Goal: Task Accomplishment & Management: Use online tool/utility

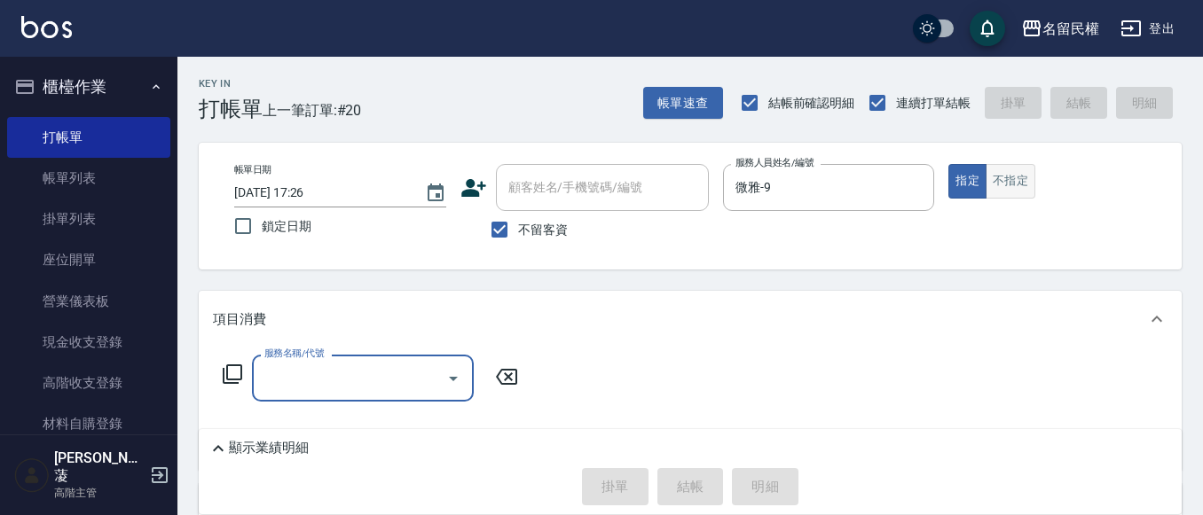
click at [1004, 178] on button "不指定" at bounding box center [1010, 181] width 50 height 35
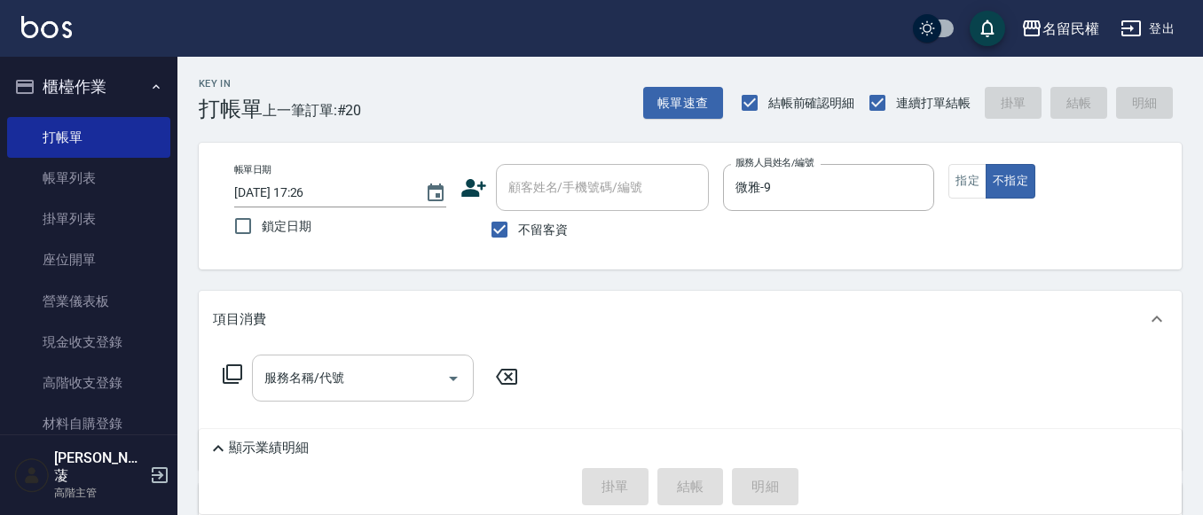
click at [392, 355] on div "服務名稱/代號 服務名稱/代號" at bounding box center [690, 409] width 983 height 122
drag, startPoint x: 411, startPoint y: 310, endPoint x: 412, endPoint y: 336, distance: 25.8
click at [418, 310] on div "項目消費" at bounding box center [679, 319] width 933 height 19
click at [408, 367] on div "店販銷售" at bounding box center [690, 355] width 983 height 43
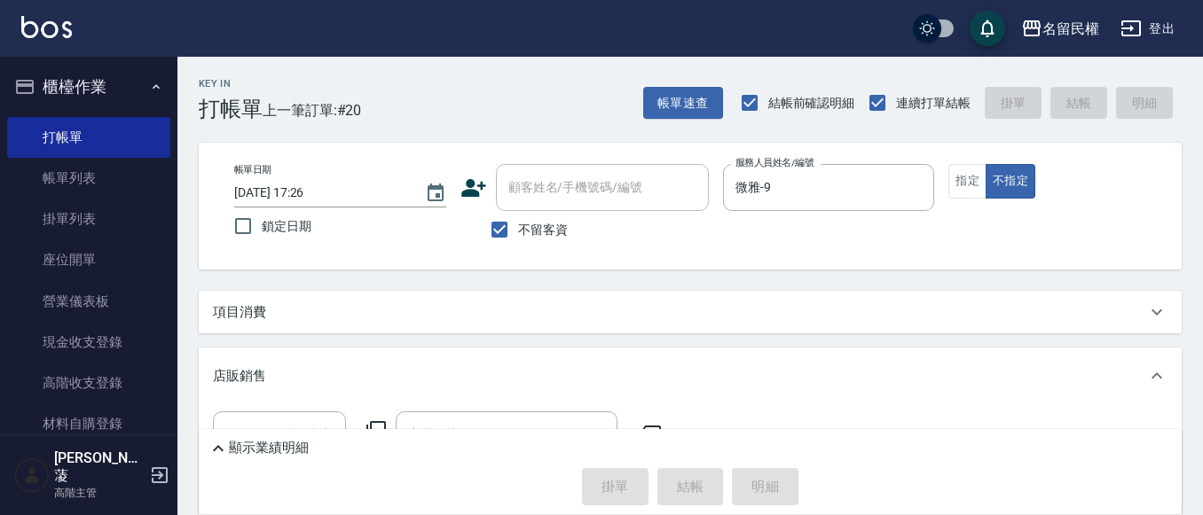
click at [427, 322] on div "項目消費" at bounding box center [690, 312] width 983 height 43
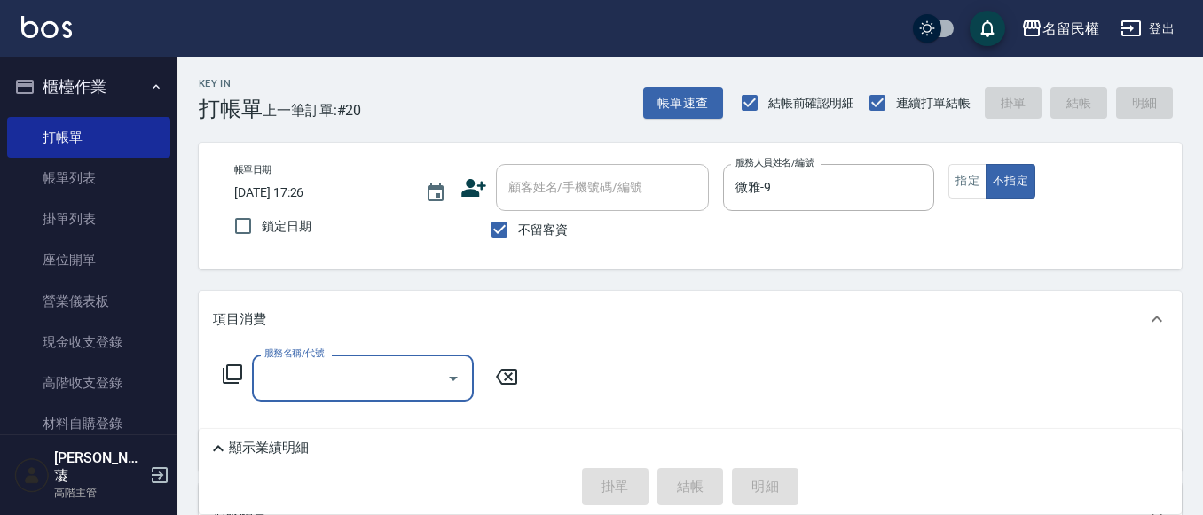
click at [359, 381] on input "服務名稱/代號" at bounding box center [349, 378] width 179 height 31
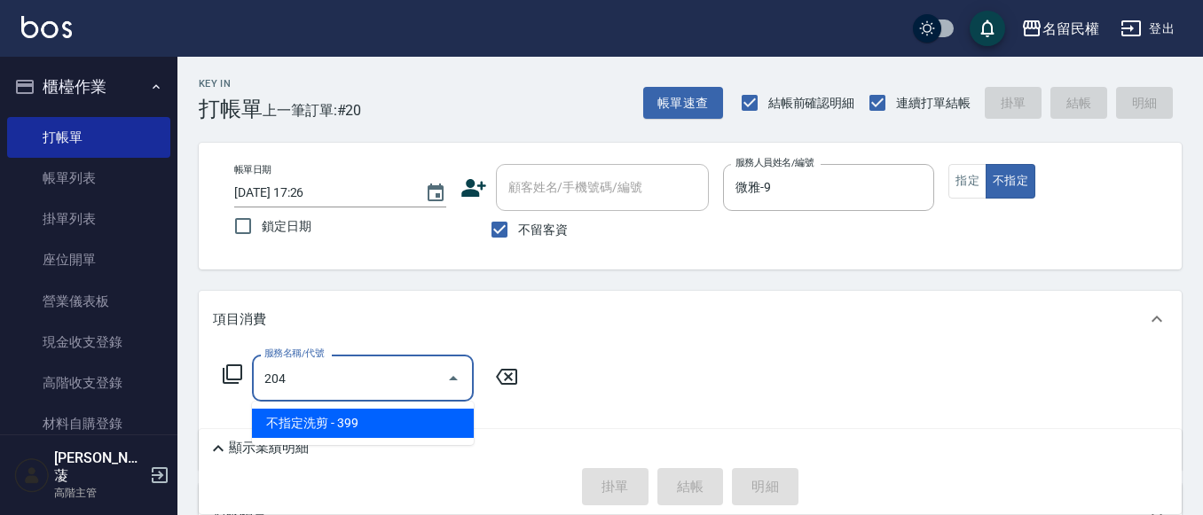
type input "不指定洗剪(204)"
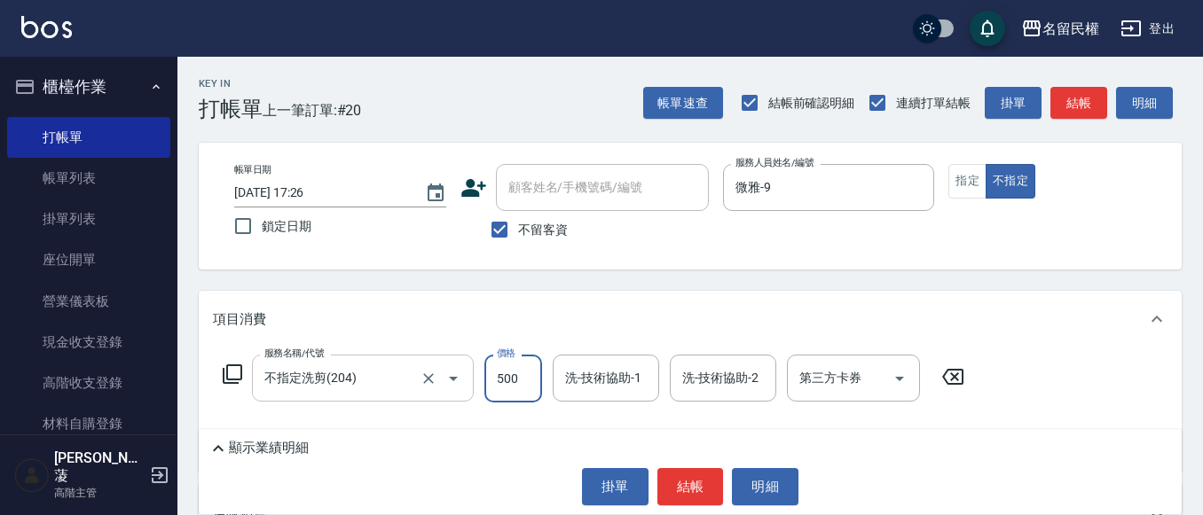
type input "500"
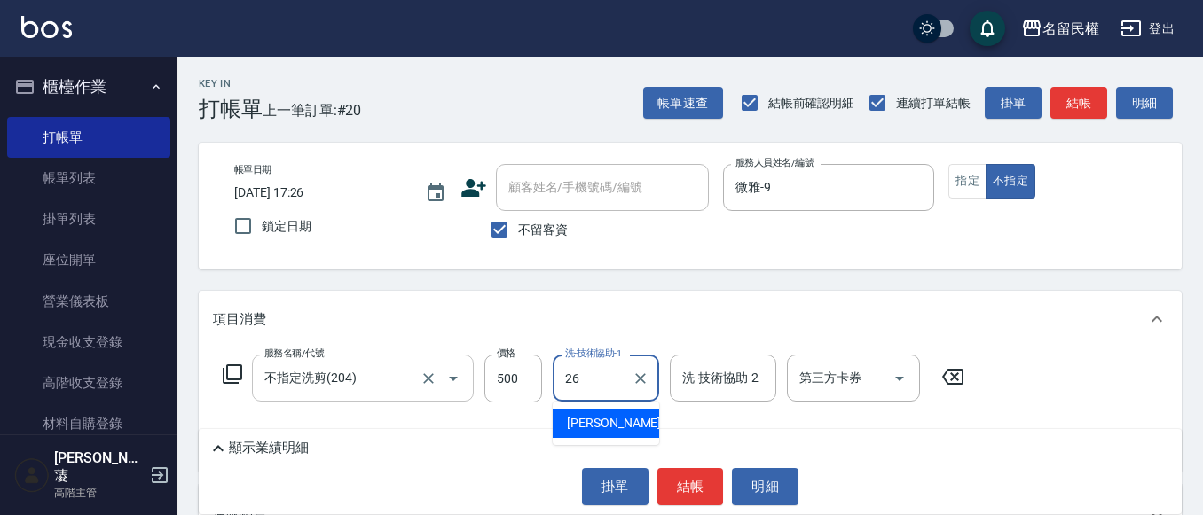
type input "沅莘-26"
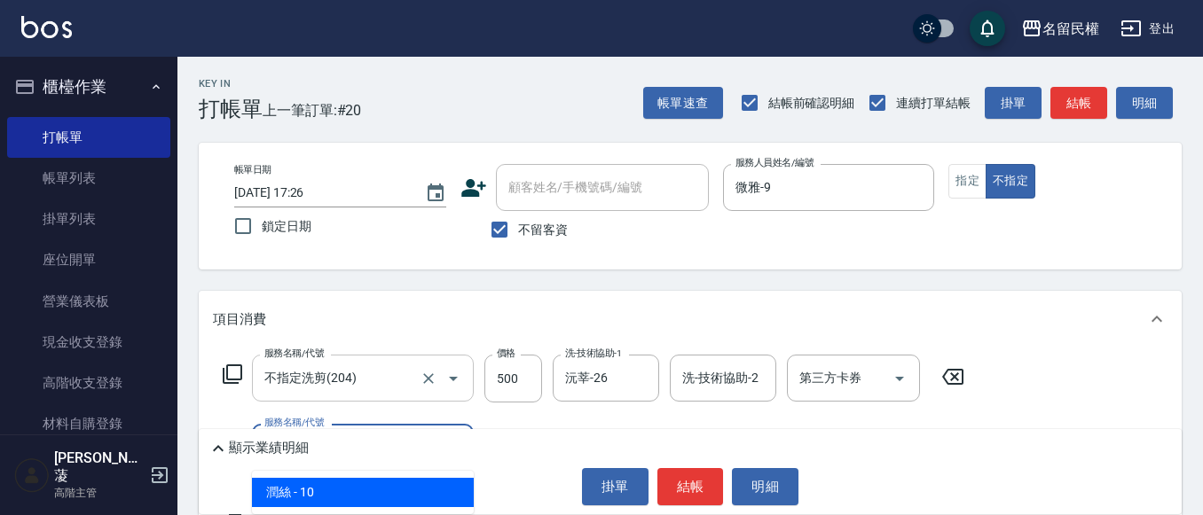
type input "[PERSON_NAME](701)"
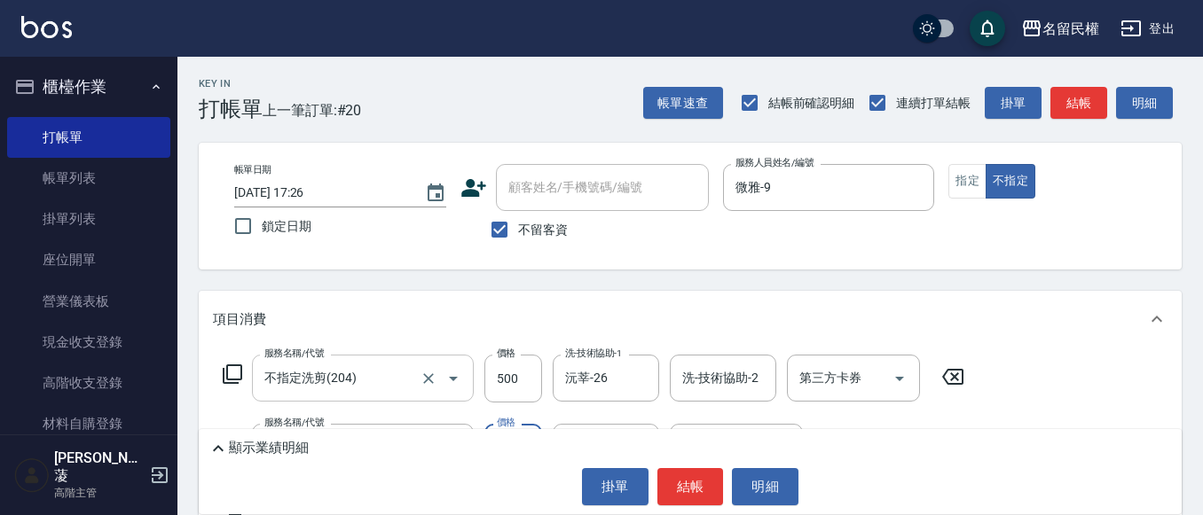
type input "330"
type input "沅莘-26"
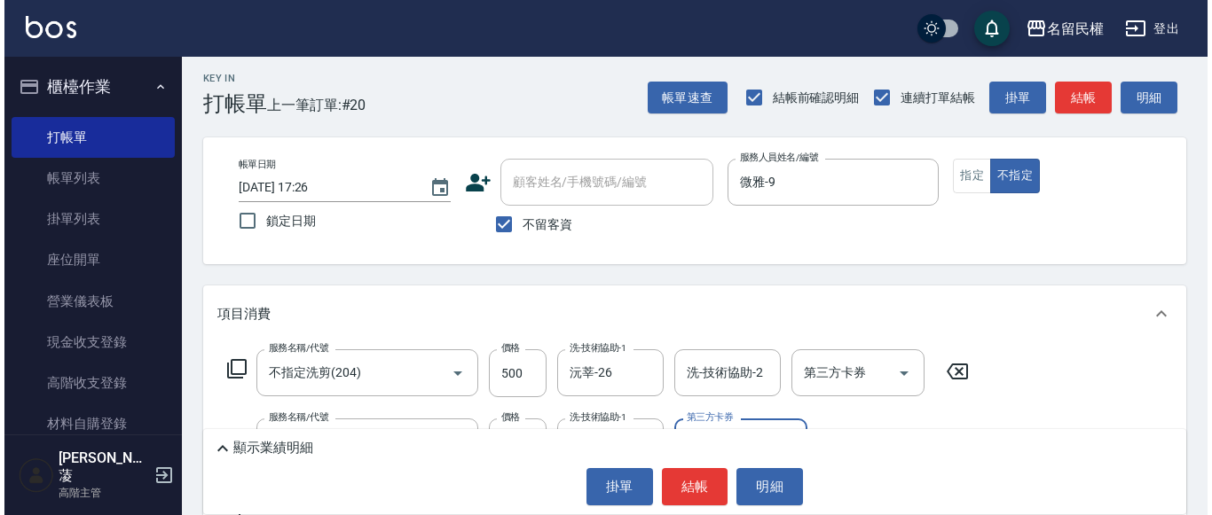
scroll to position [89, 0]
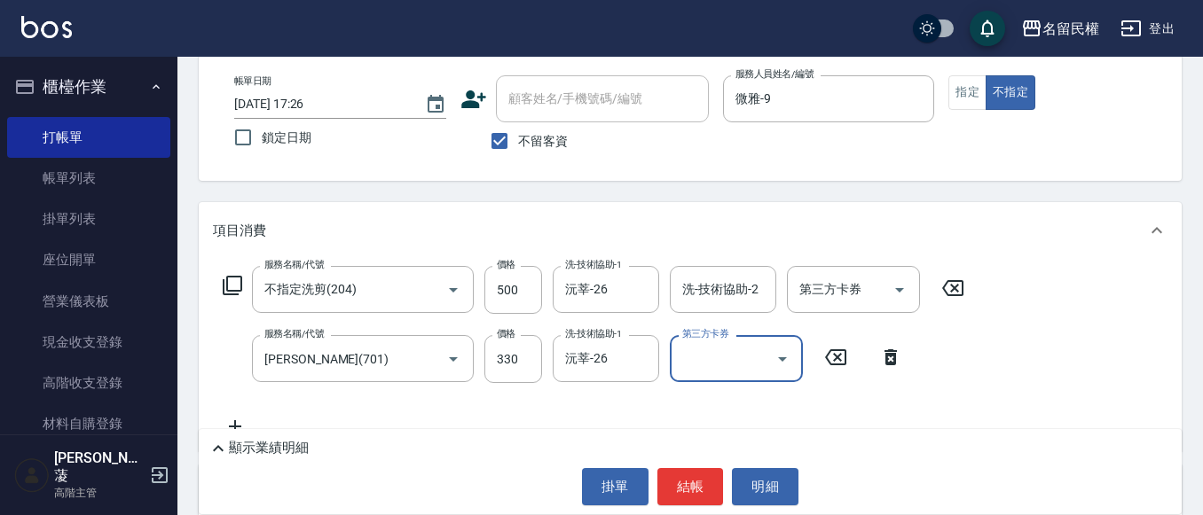
click at [542, 364] on div "服務名稱/代號 [PERSON_NAME](701) 服務名稱/代號 價格 330 價格 洗-技術協助-1 沅莘-26 洗-技術協助-1 第三方卡券 第三方卡券" at bounding box center [563, 359] width 700 height 48
click at [529, 365] on input "330" at bounding box center [513, 359] width 58 height 48
type input "30"
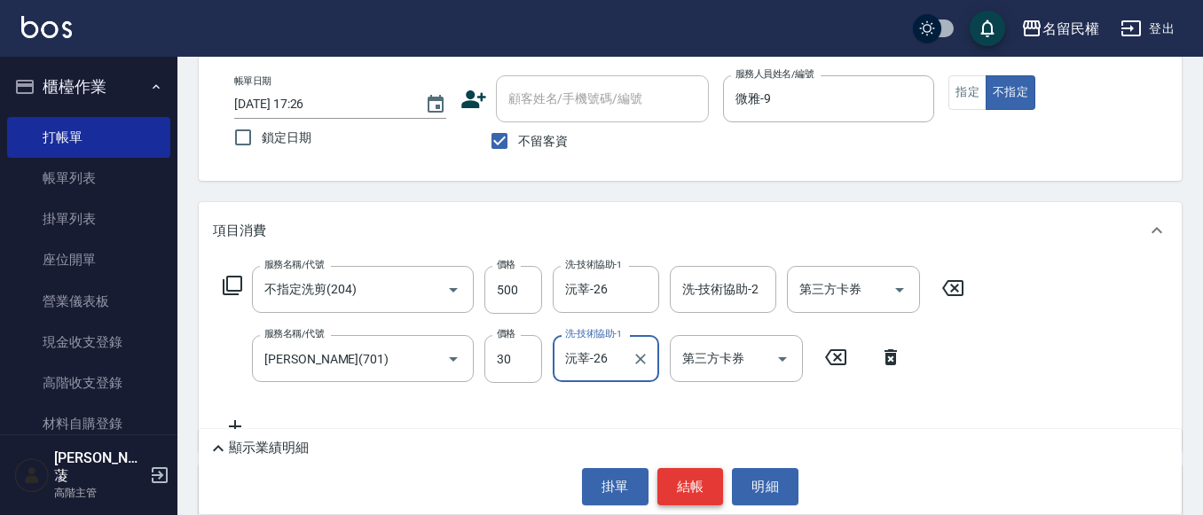
click at [664, 490] on button "結帳" at bounding box center [690, 486] width 67 height 37
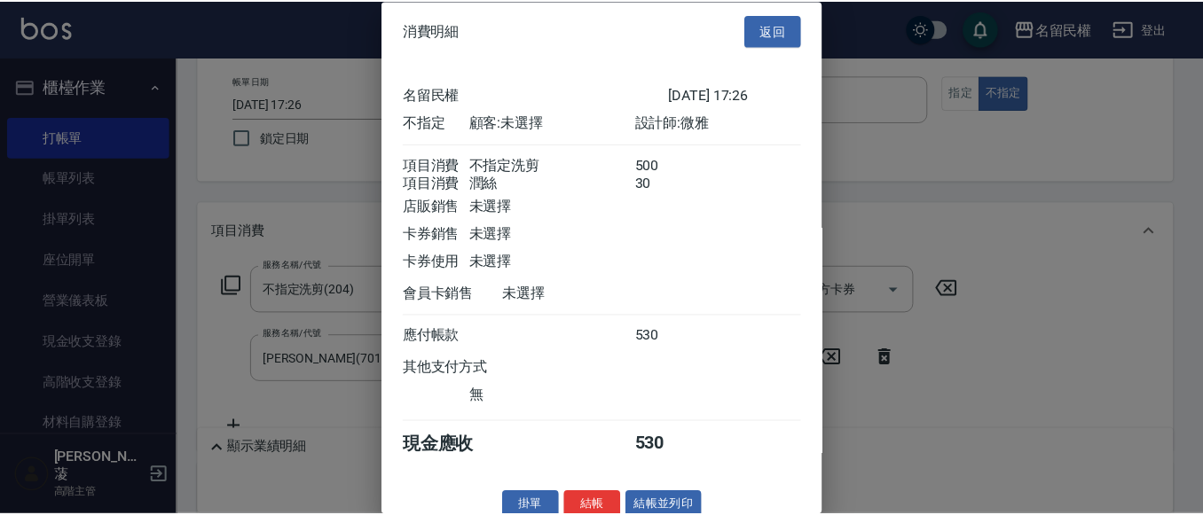
scroll to position [44, 0]
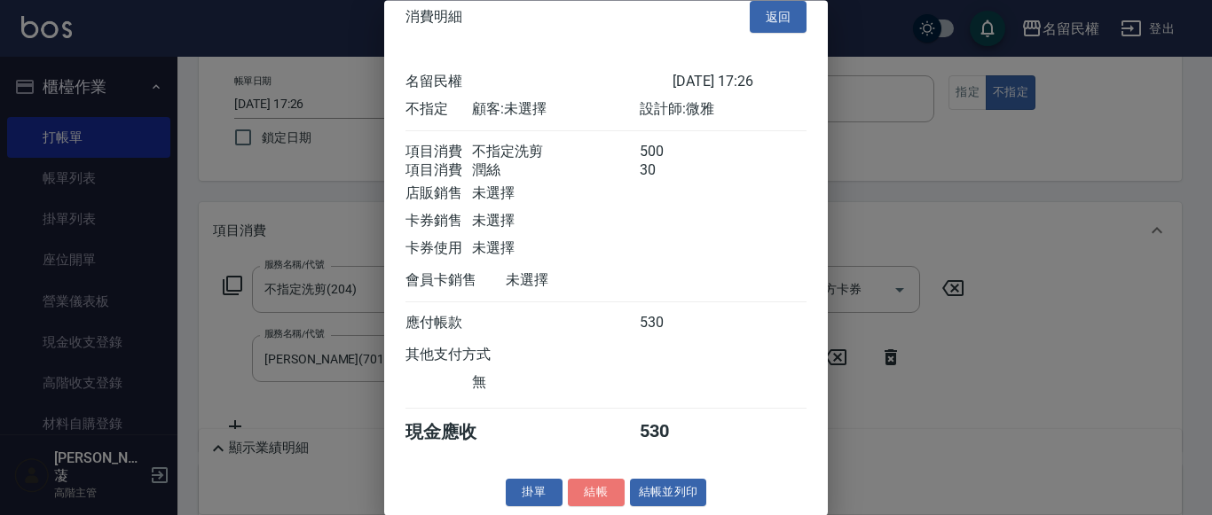
click at [609, 481] on button "結帳" at bounding box center [596, 493] width 57 height 27
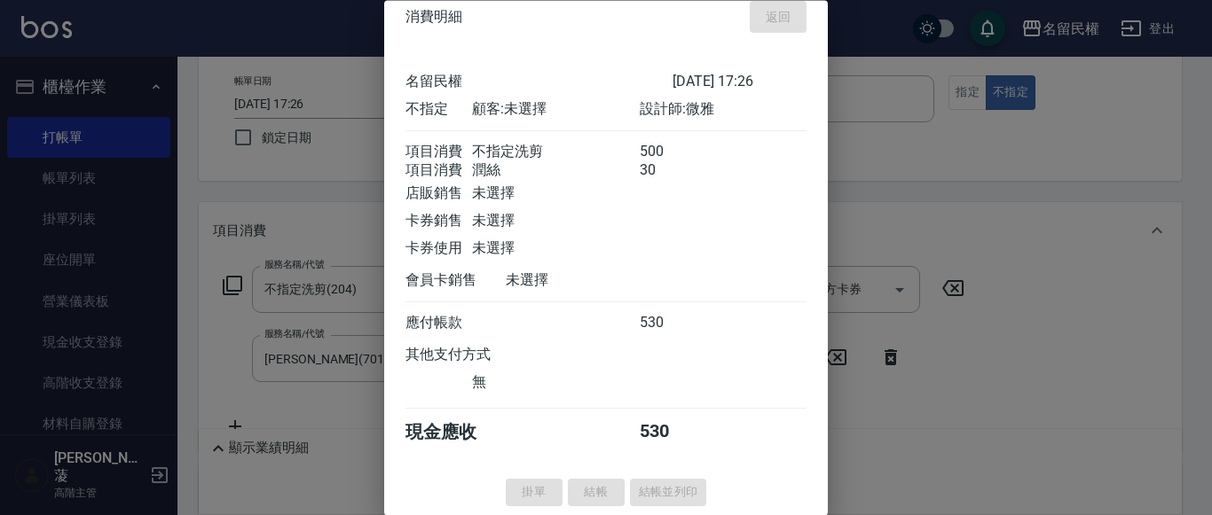
type input "[DATE] 18:02"
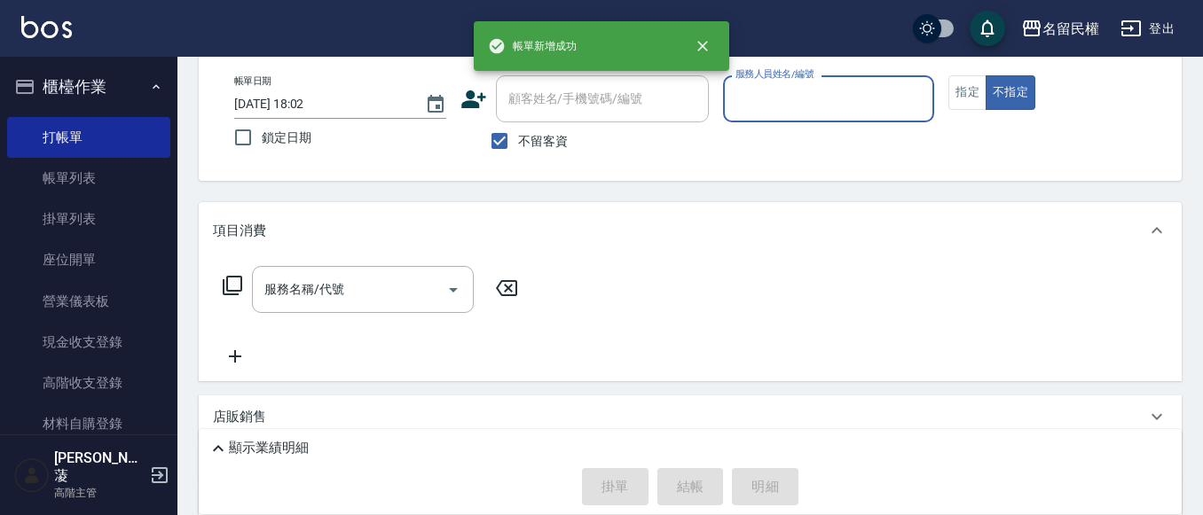
click at [829, 82] on div "服務人員姓名/編號" at bounding box center [829, 98] width 212 height 47
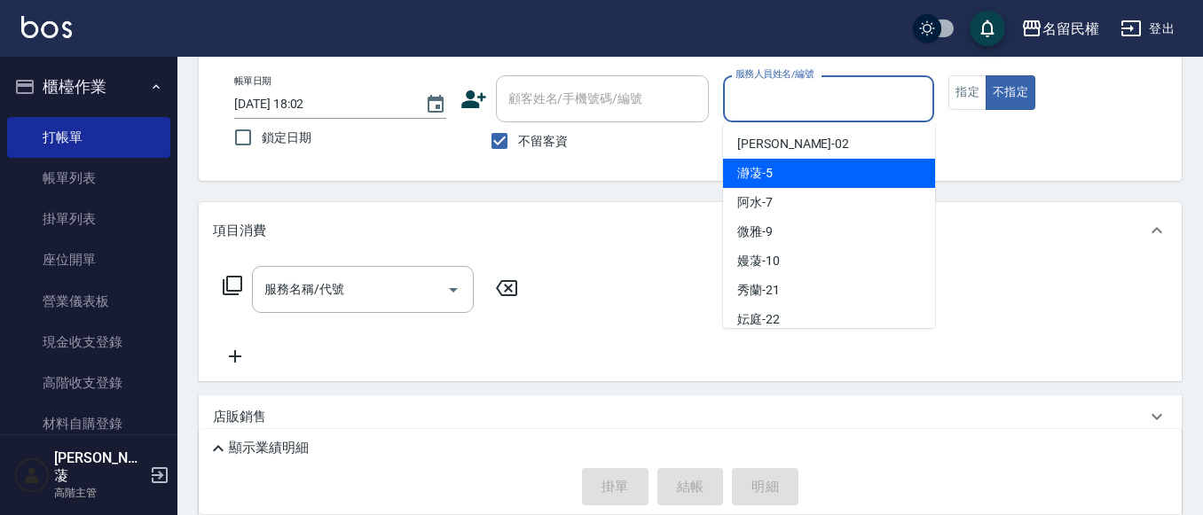
click at [776, 161] on div "瀞蓤 -5" at bounding box center [829, 173] width 212 height 29
type input "瀞蓤-5"
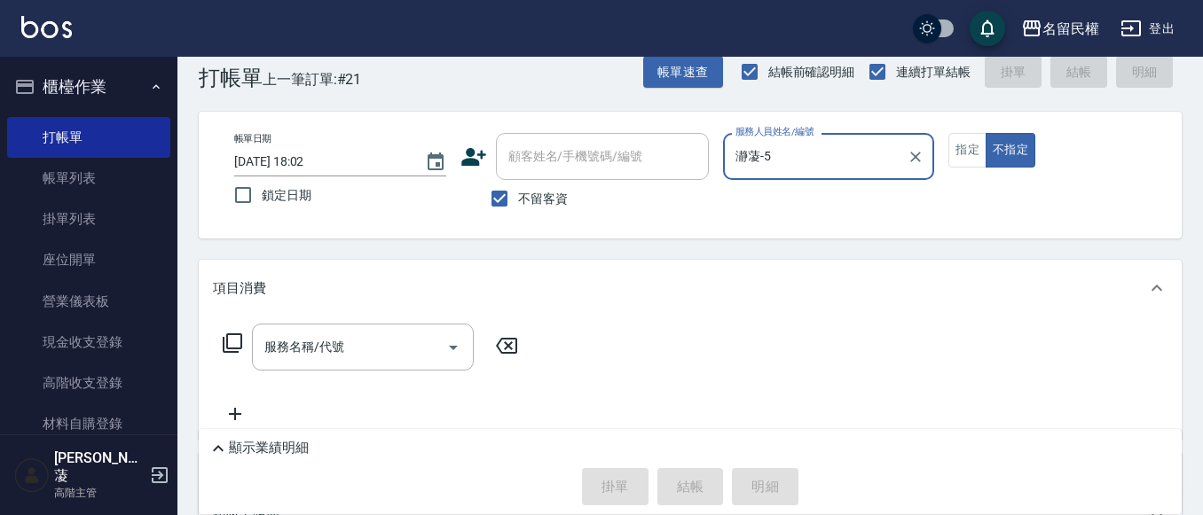
scroll to position [0, 0]
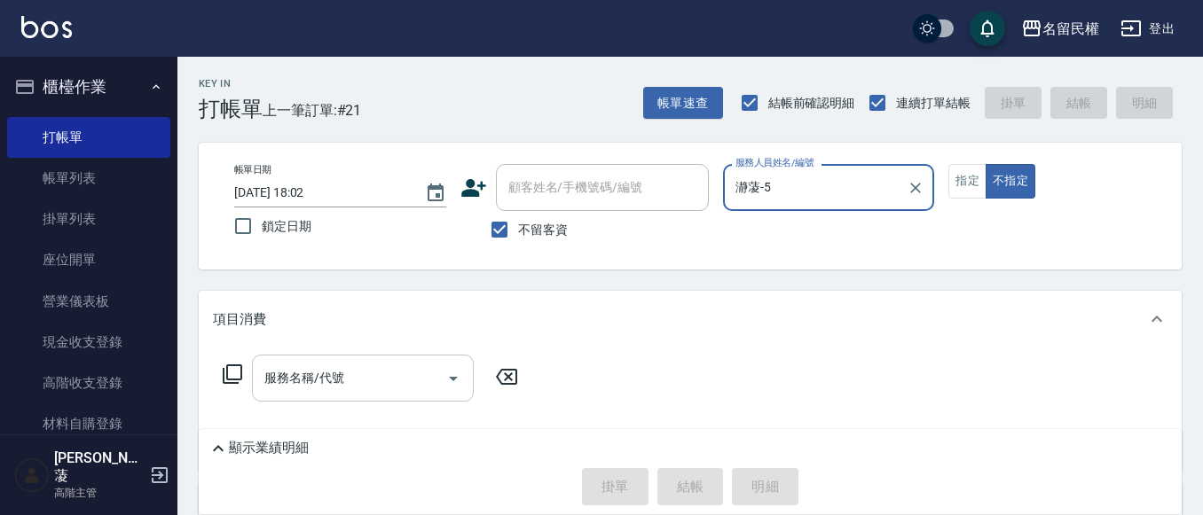
click at [355, 365] on input "服務名稱/代號" at bounding box center [349, 378] width 179 height 31
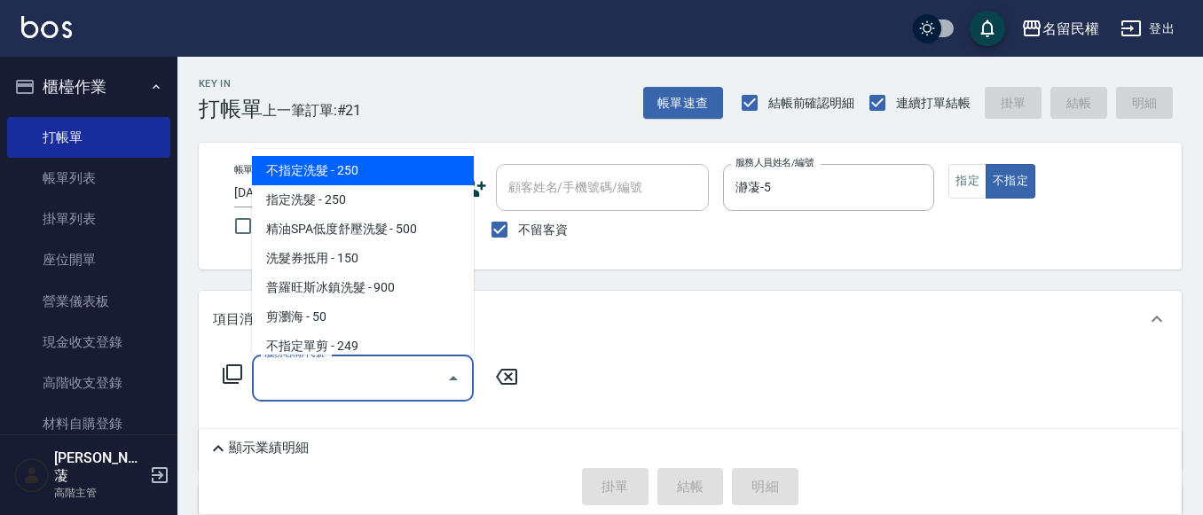
drag, startPoint x: 286, startPoint y: 173, endPoint x: 341, endPoint y: 256, distance: 100.4
click at [287, 183] on span "不指定洗髮 - 250" at bounding box center [363, 170] width 222 height 29
type input "不指定洗髮(101)"
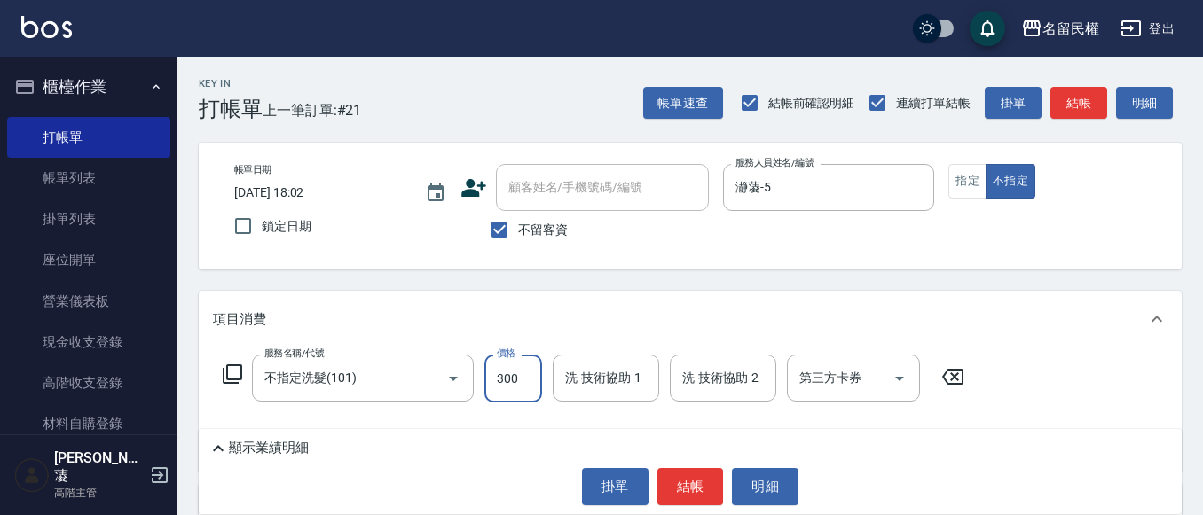
type input "300"
click at [593, 381] on input "2" at bounding box center [606, 378] width 90 height 31
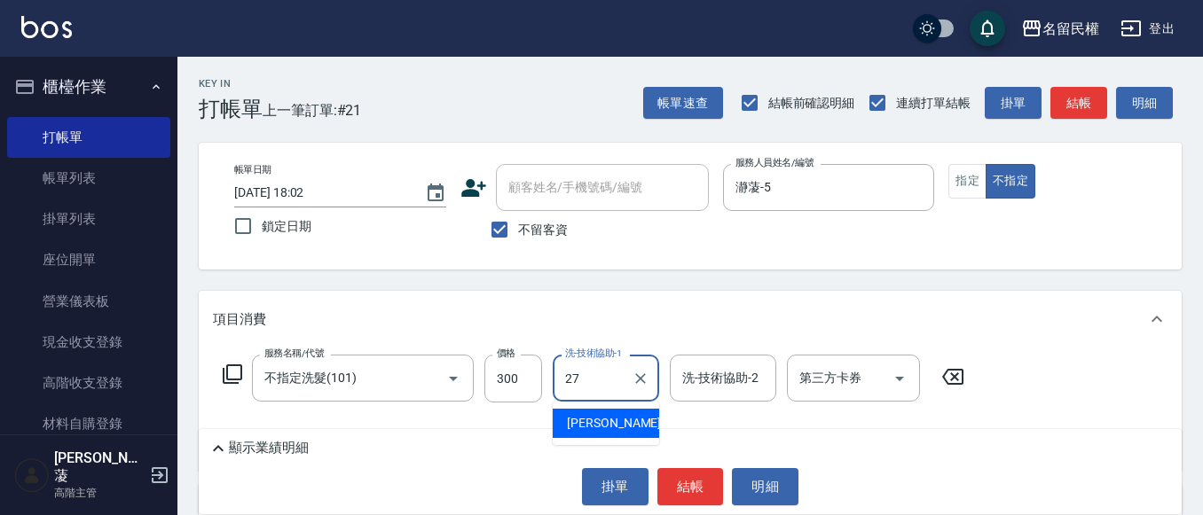
type input "[PERSON_NAME]-27"
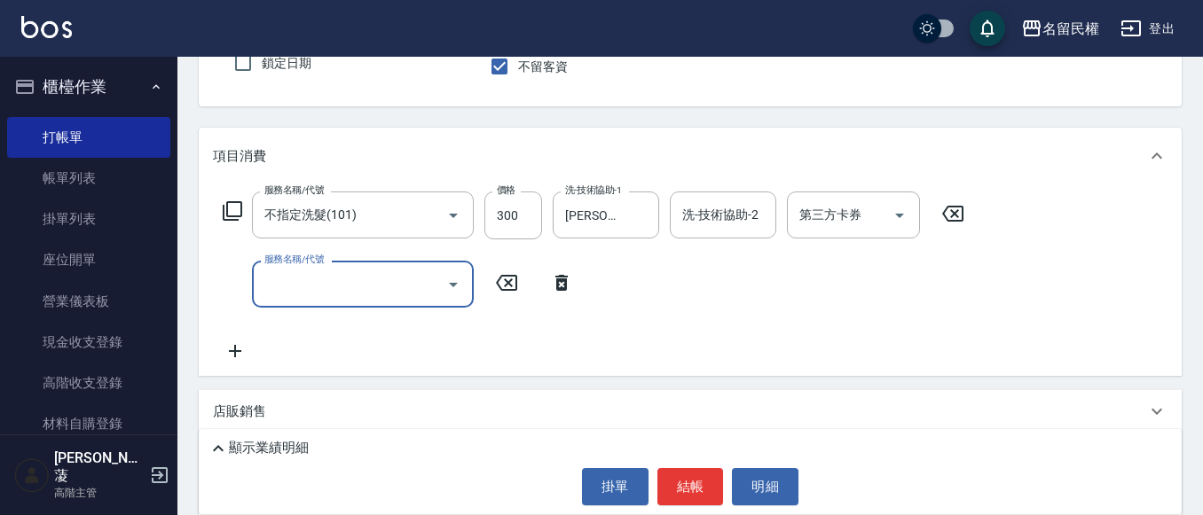
scroll to position [177, 0]
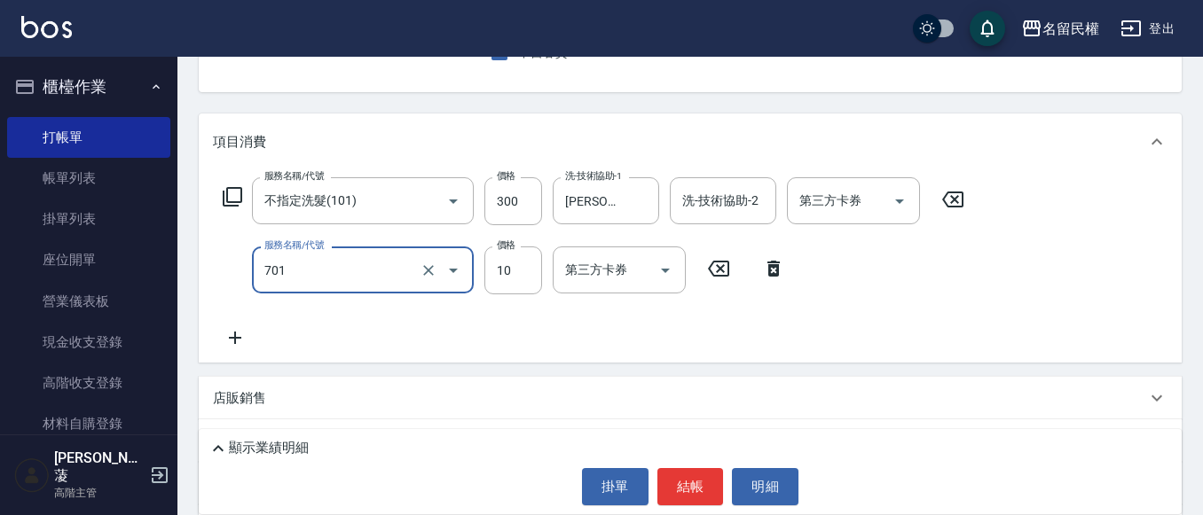
type input "[PERSON_NAME](701)"
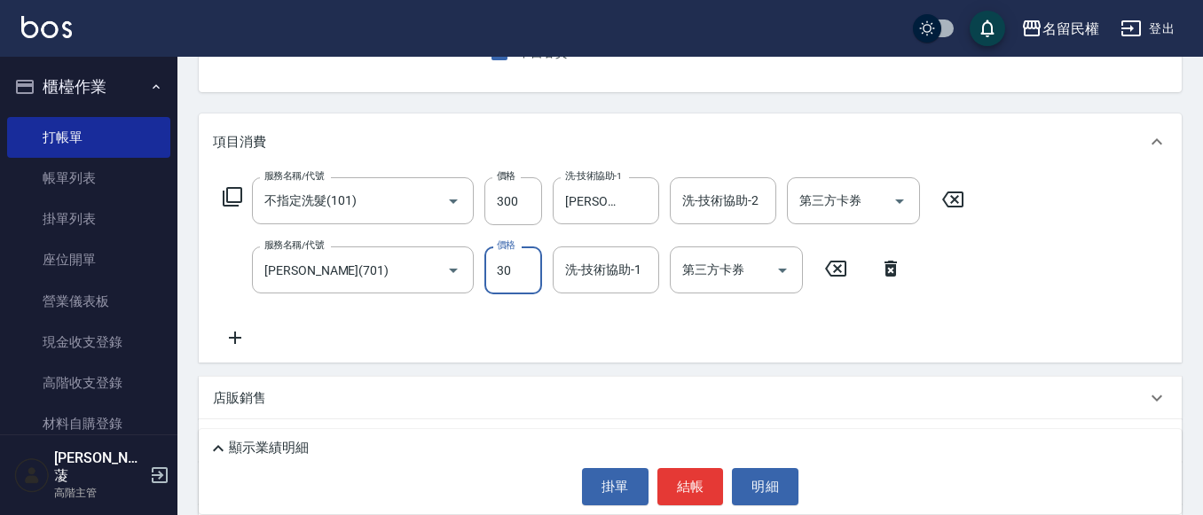
type input "30"
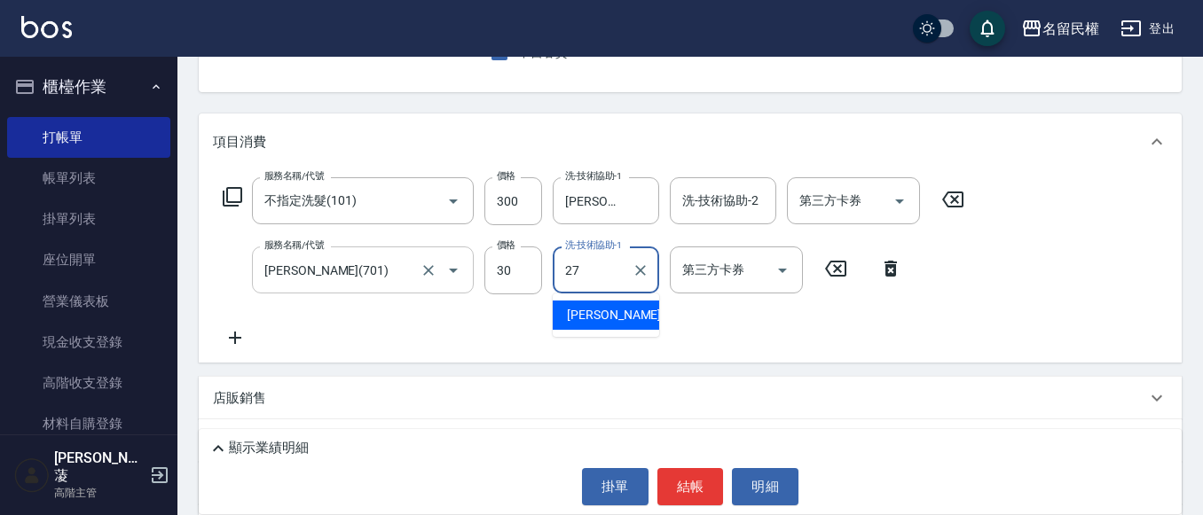
type input "[PERSON_NAME]-27"
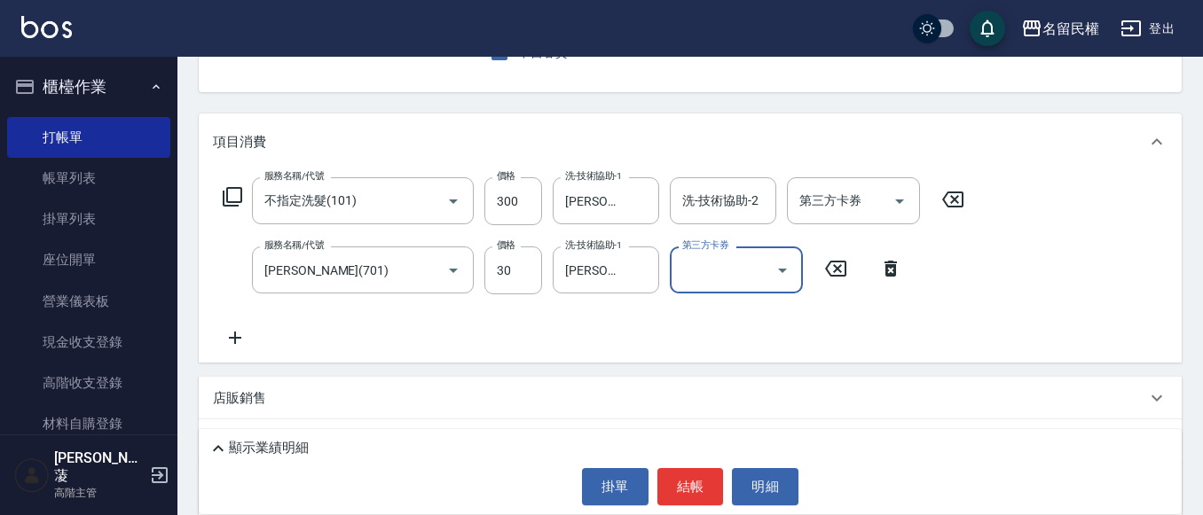
click at [665, 334] on div "服務名稱/代號 不指定洗髮(101) 服務名稱/代號 價格 300 價格 洗-技術協助-1 [PERSON_NAME]-27 洗-技術協助-1 洗-技術協助-…" at bounding box center [594, 262] width 762 height 171
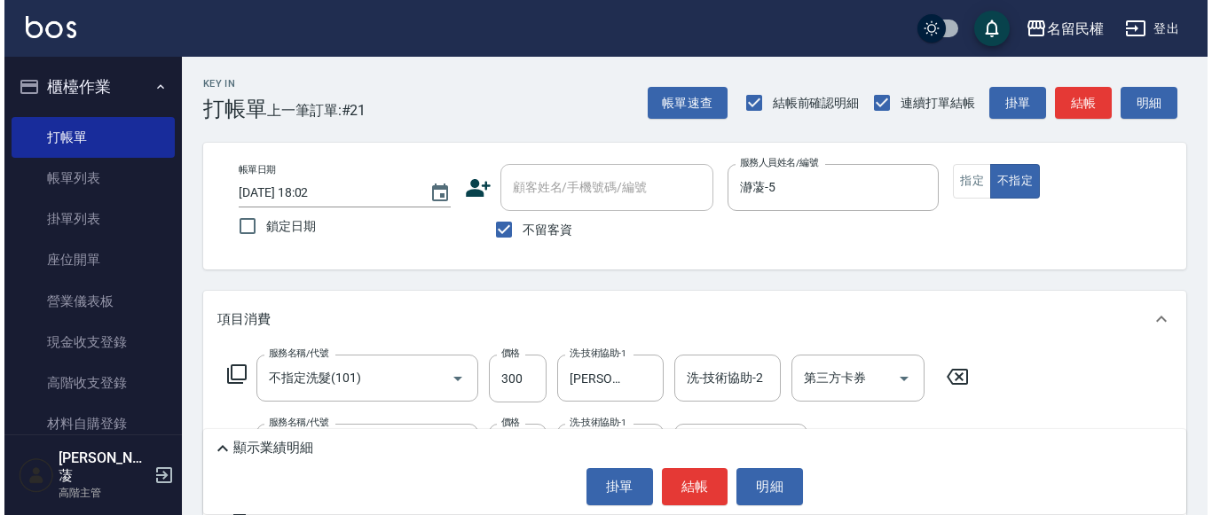
scroll to position [89, 0]
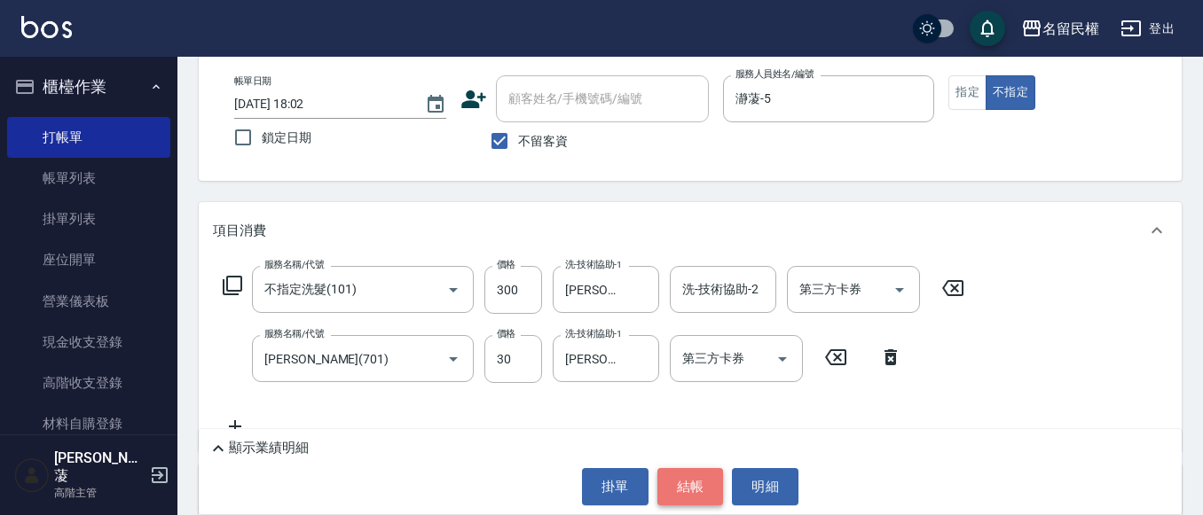
click at [684, 485] on button "結帳" at bounding box center [690, 486] width 67 height 37
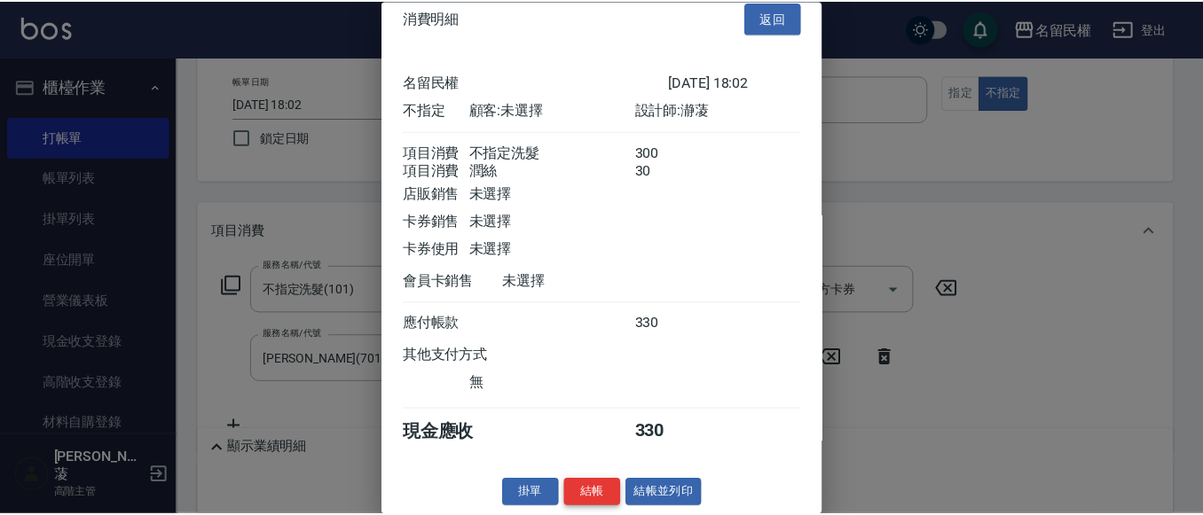
scroll to position [44, 0]
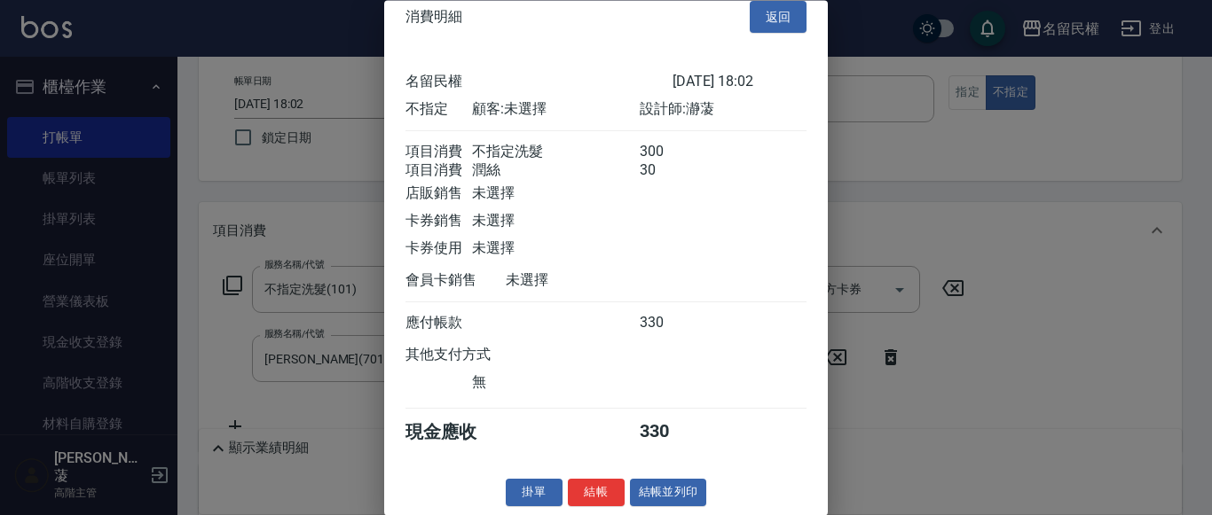
click at [592, 484] on button "結帳" at bounding box center [596, 493] width 57 height 27
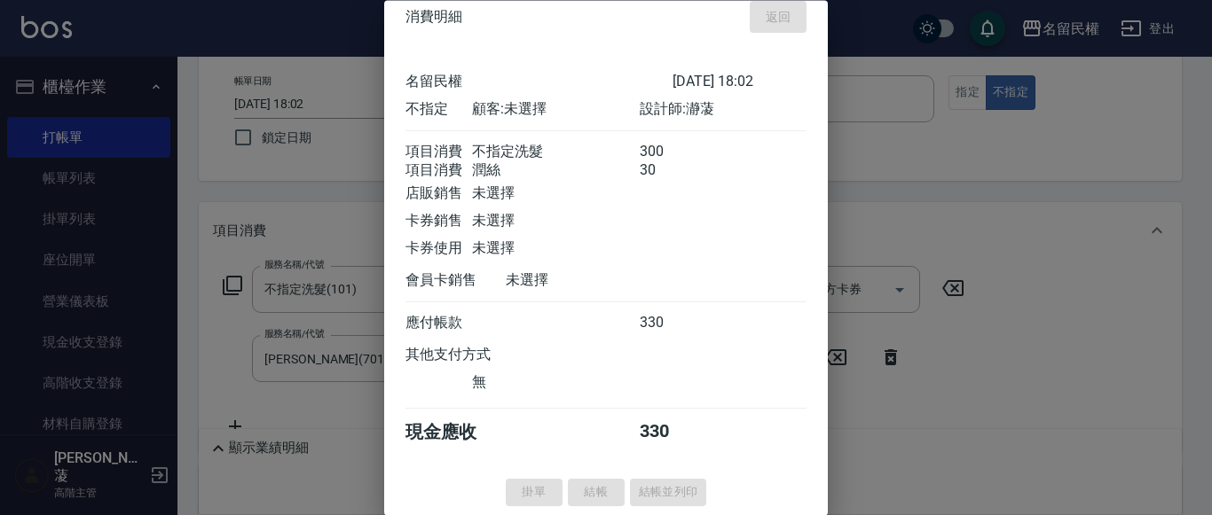
type input "[DATE] 18:03"
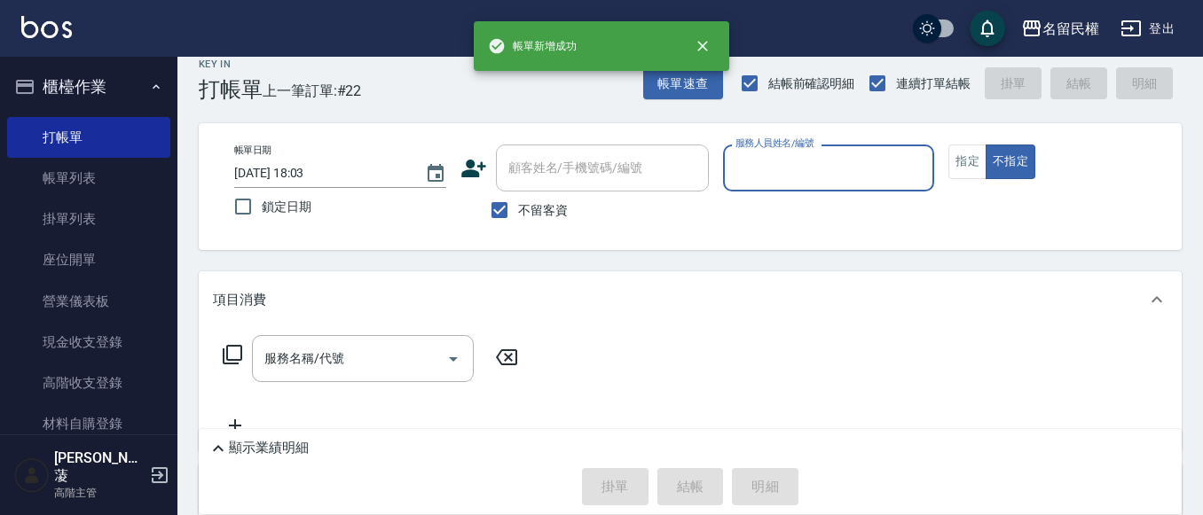
scroll to position [0, 0]
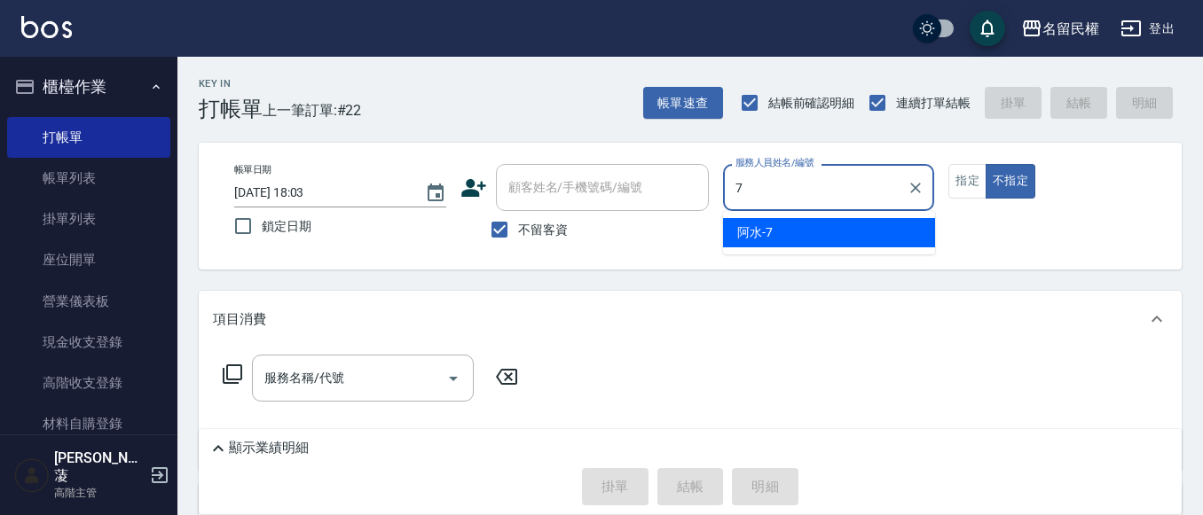
type input "阿水-7"
type button "false"
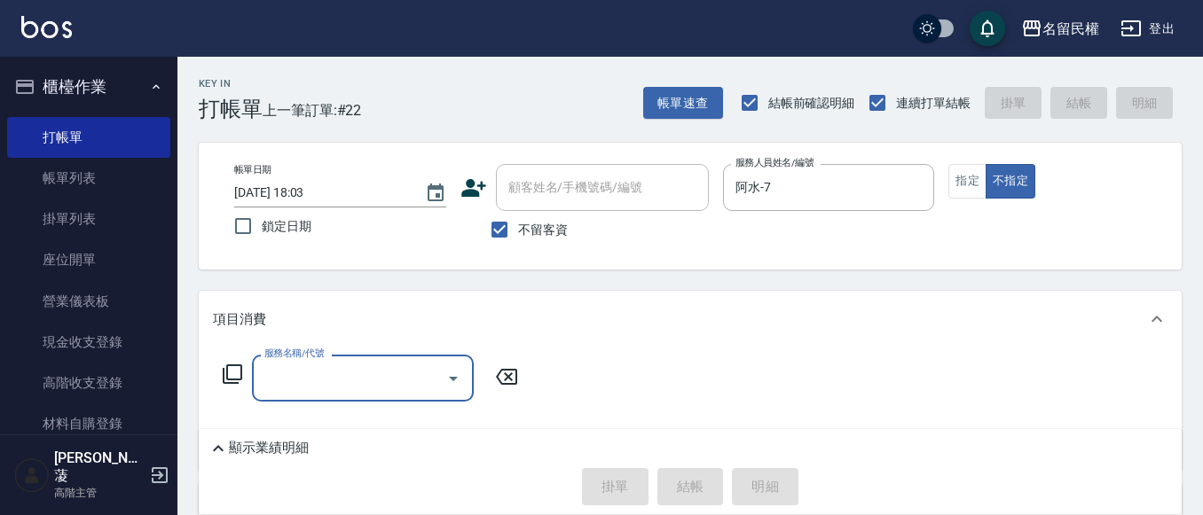
click at [427, 359] on div "服務名稱/代號" at bounding box center [363, 378] width 222 height 47
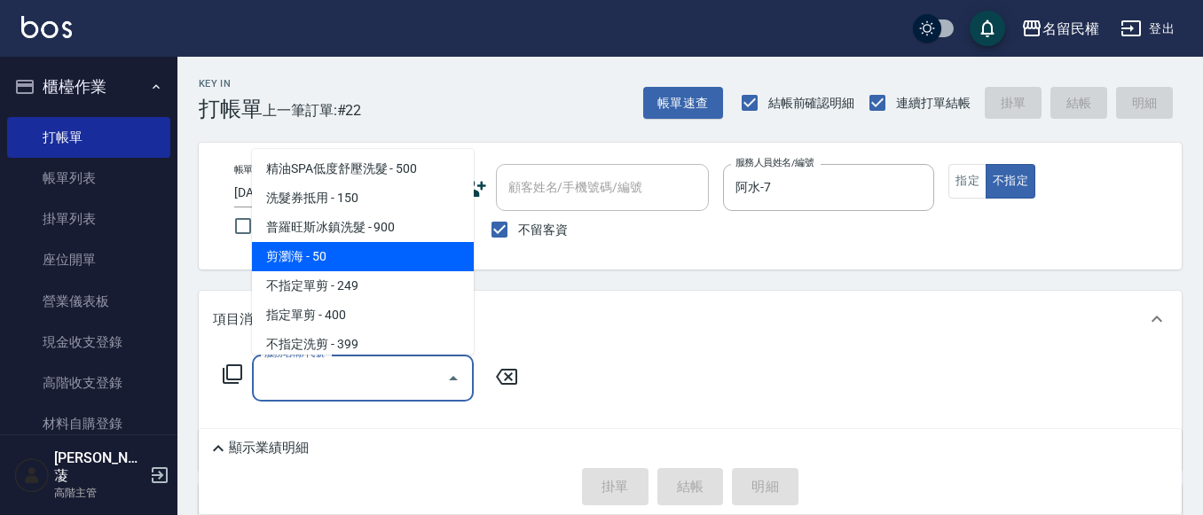
scroll to position [89, 0]
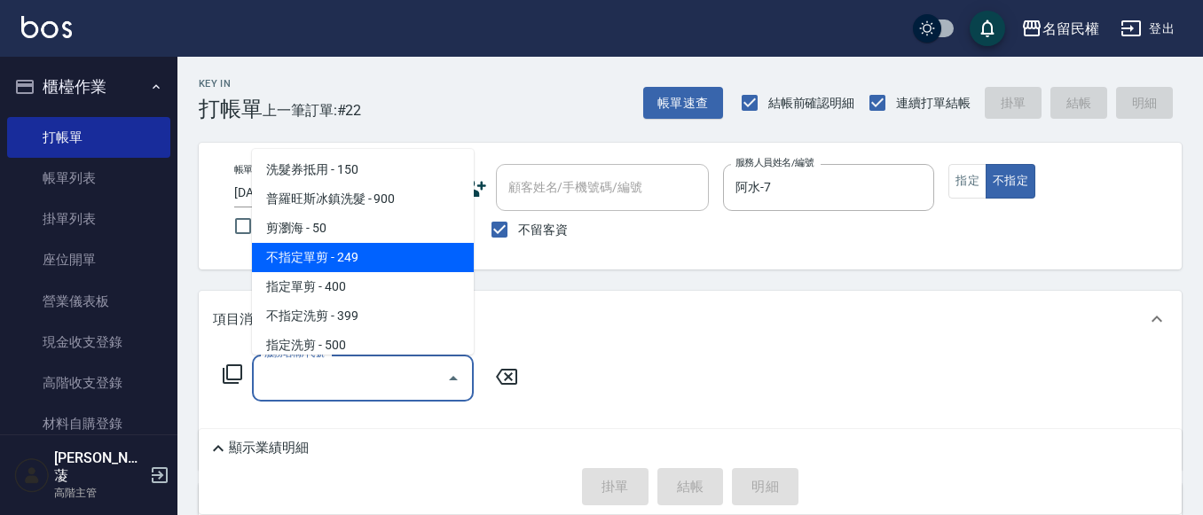
click at [349, 265] on span "不指定單剪 - 249" at bounding box center [363, 257] width 222 height 29
type input "不指定單剪(202)"
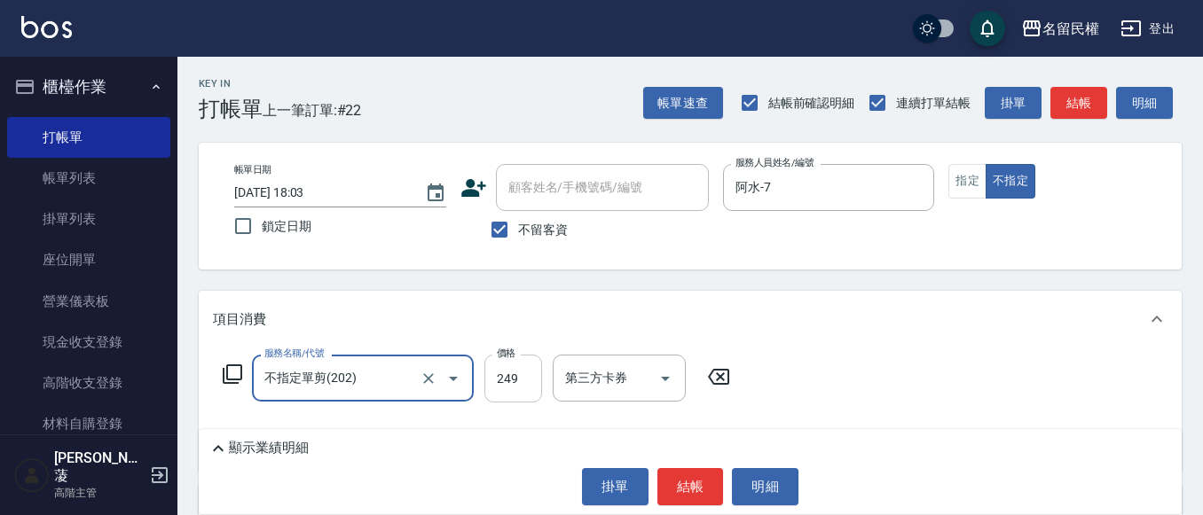
click at [526, 386] on input "249" at bounding box center [513, 379] width 58 height 48
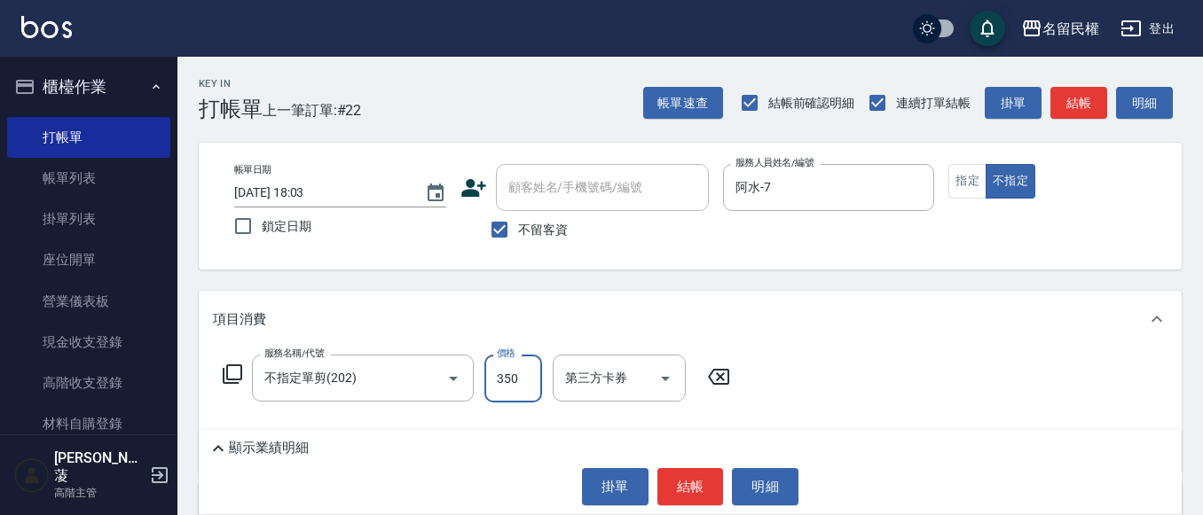
type input "350"
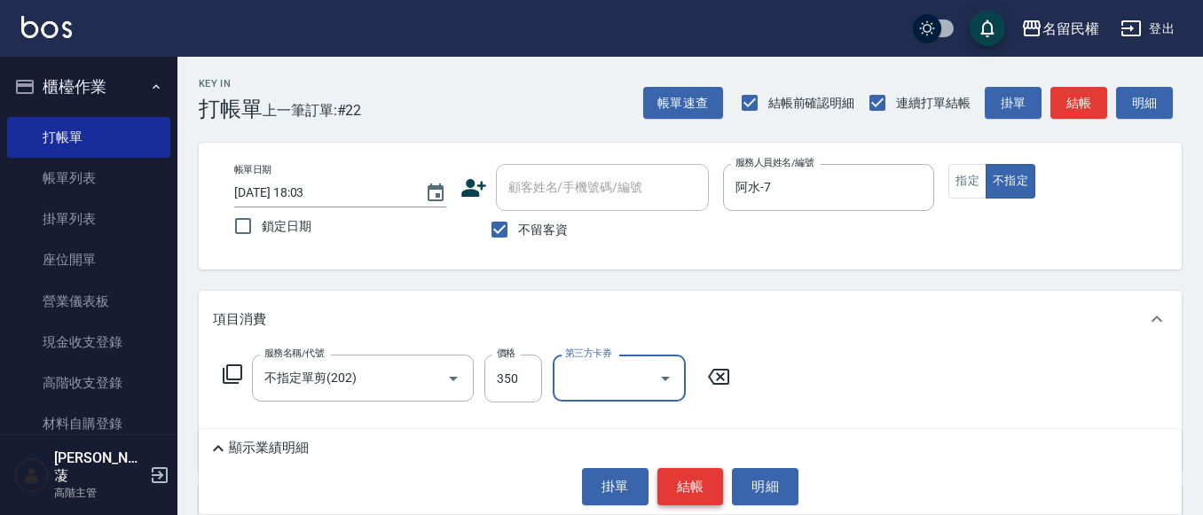
drag, startPoint x: 661, startPoint y: 489, endPoint x: 650, endPoint y: 486, distance: 11.0
click at [661, 488] on button "結帳" at bounding box center [690, 486] width 67 height 37
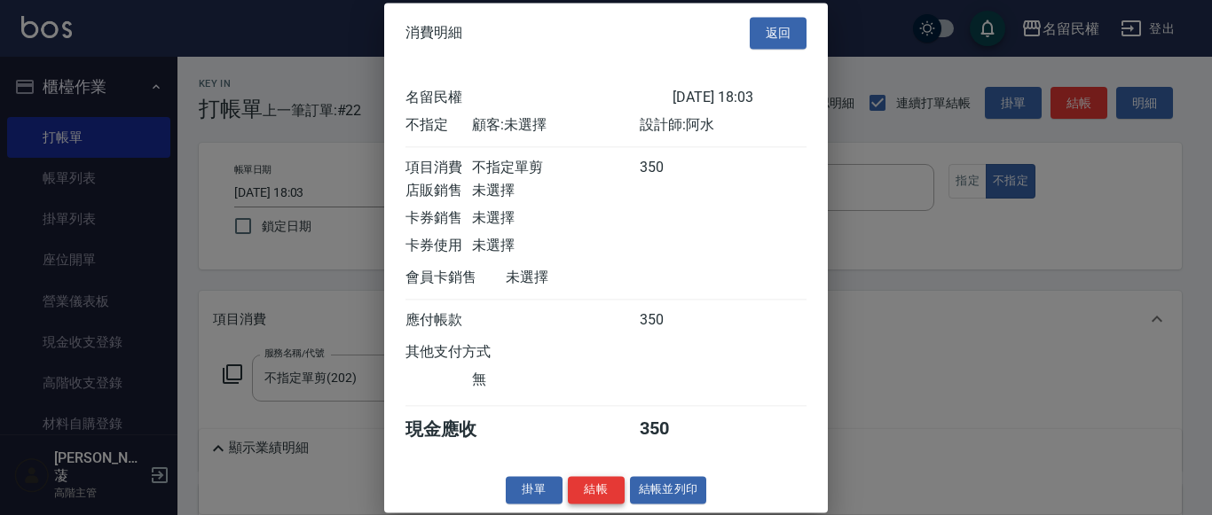
click at [588, 504] on button "結帳" at bounding box center [596, 489] width 57 height 27
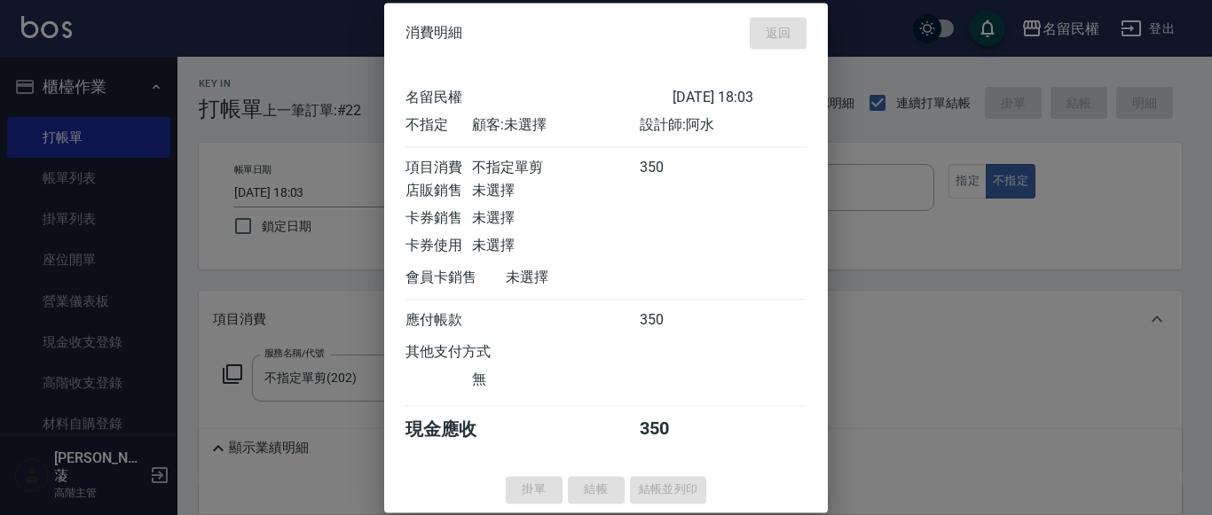
type input "[DATE] 18:10"
